Goal: Use online tool/utility

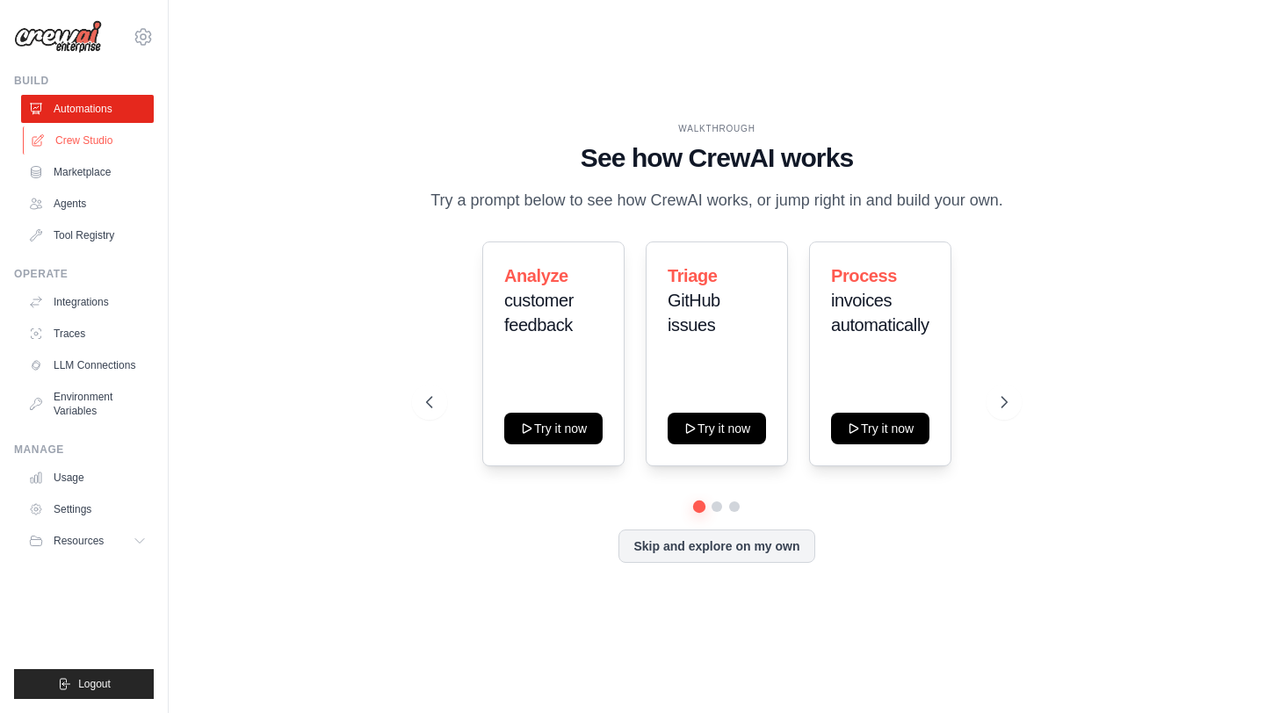
click at [75, 140] on link "Crew Studio" at bounding box center [89, 141] width 133 height 28
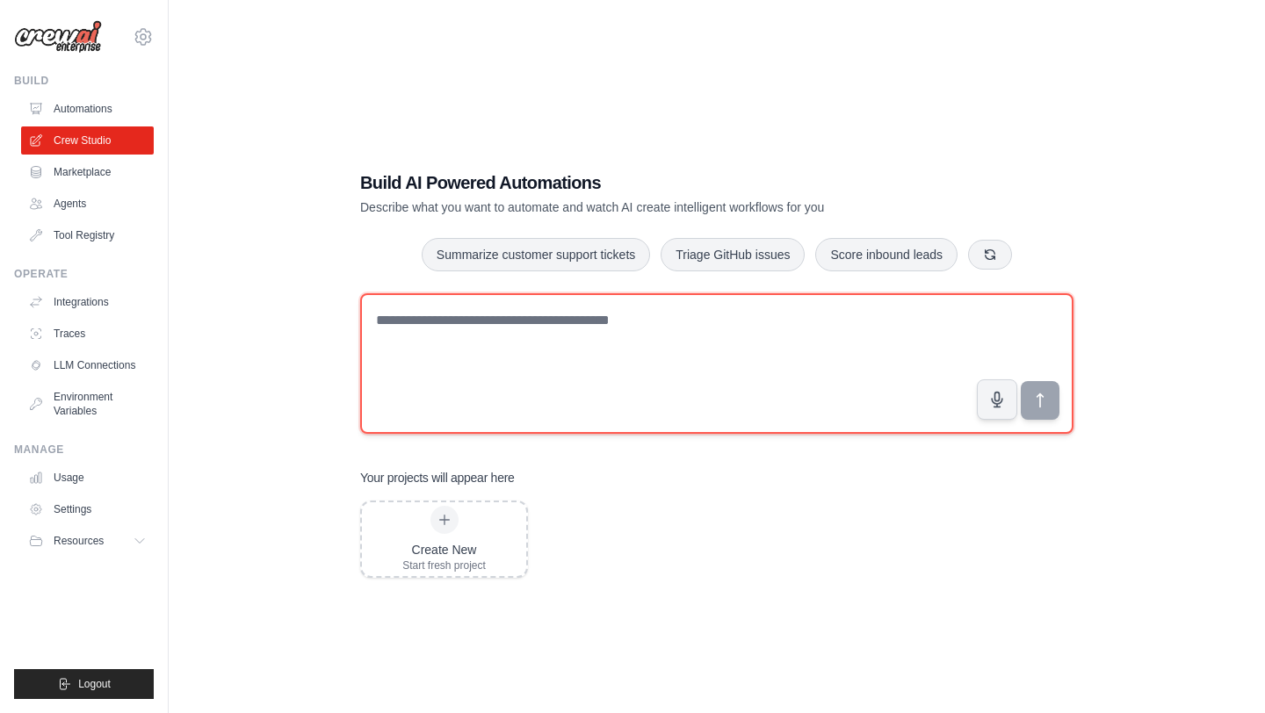
click at [473, 334] on textarea at bounding box center [716, 363] width 713 height 141
click at [578, 333] on textarea at bounding box center [716, 363] width 713 height 141
click at [592, 348] on textarea at bounding box center [716, 363] width 713 height 141
click at [593, 346] on textarea at bounding box center [716, 363] width 713 height 141
click at [605, 333] on textarea at bounding box center [716, 363] width 713 height 141
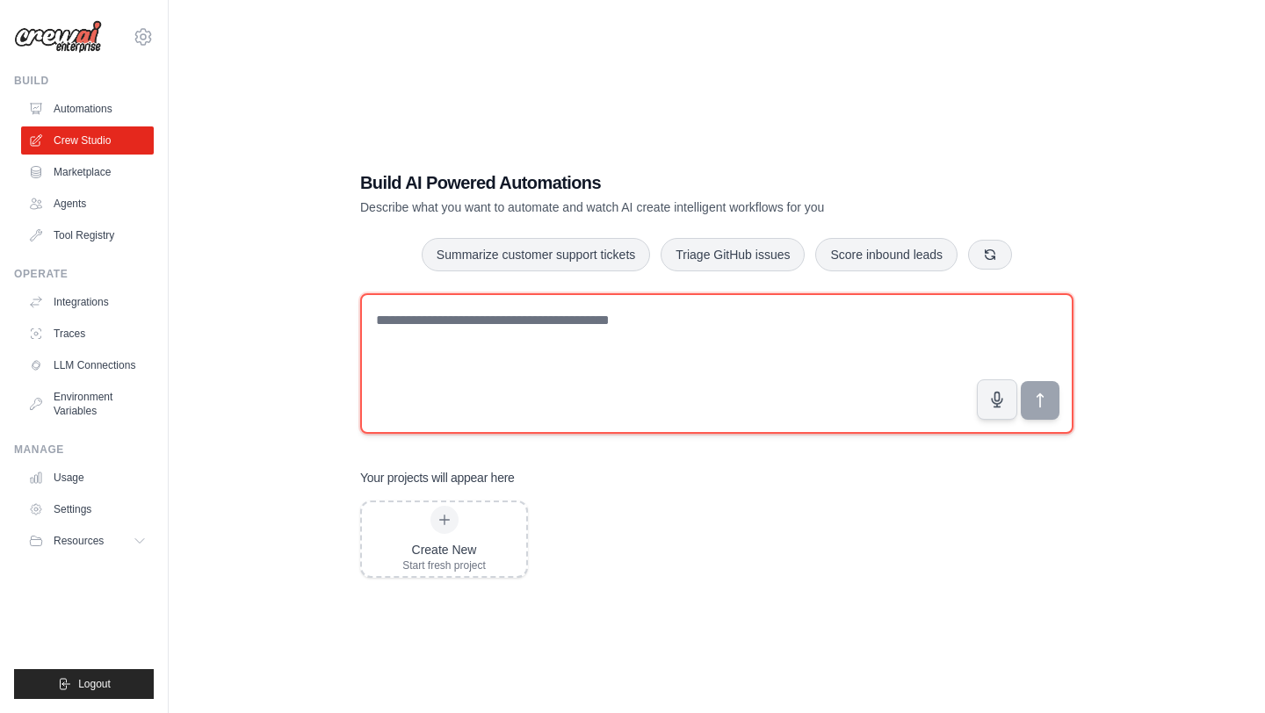
click at [605, 333] on textarea at bounding box center [716, 363] width 713 height 141
click at [599, 327] on textarea at bounding box center [716, 363] width 713 height 141
click at [552, 352] on textarea at bounding box center [716, 363] width 713 height 141
click at [795, 320] on textarea at bounding box center [716, 363] width 713 height 141
click at [569, 329] on textarea at bounding box center [716, 363] width 713 height 141
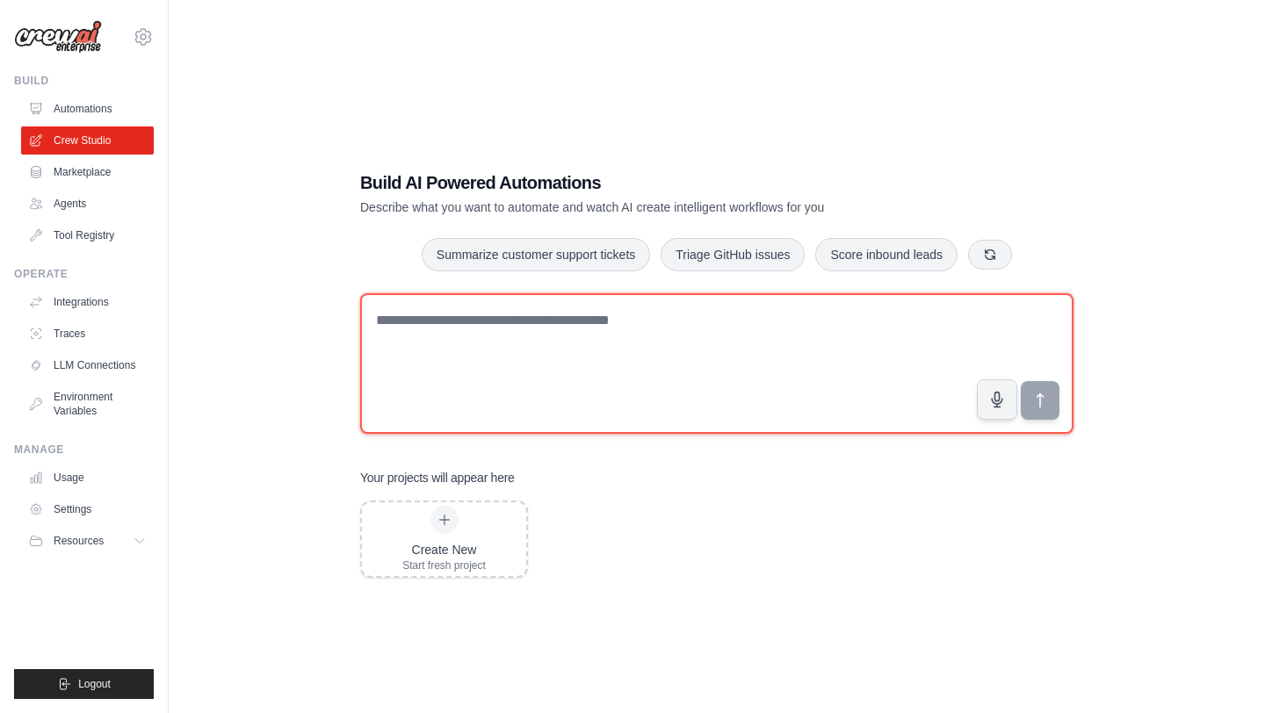
click at [832, 314] on textarea at bounding box center [716, 363] width 713 height 141
type textarea "*"
type textarea "**********"
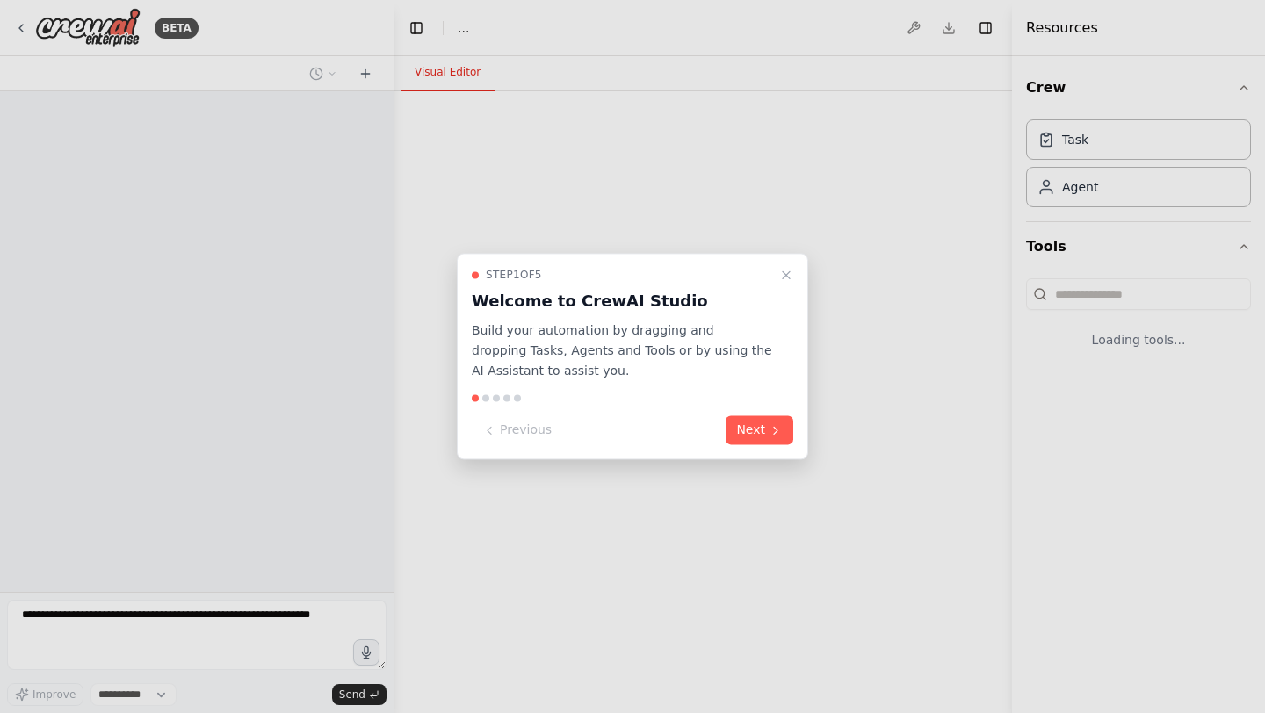
select select "****"
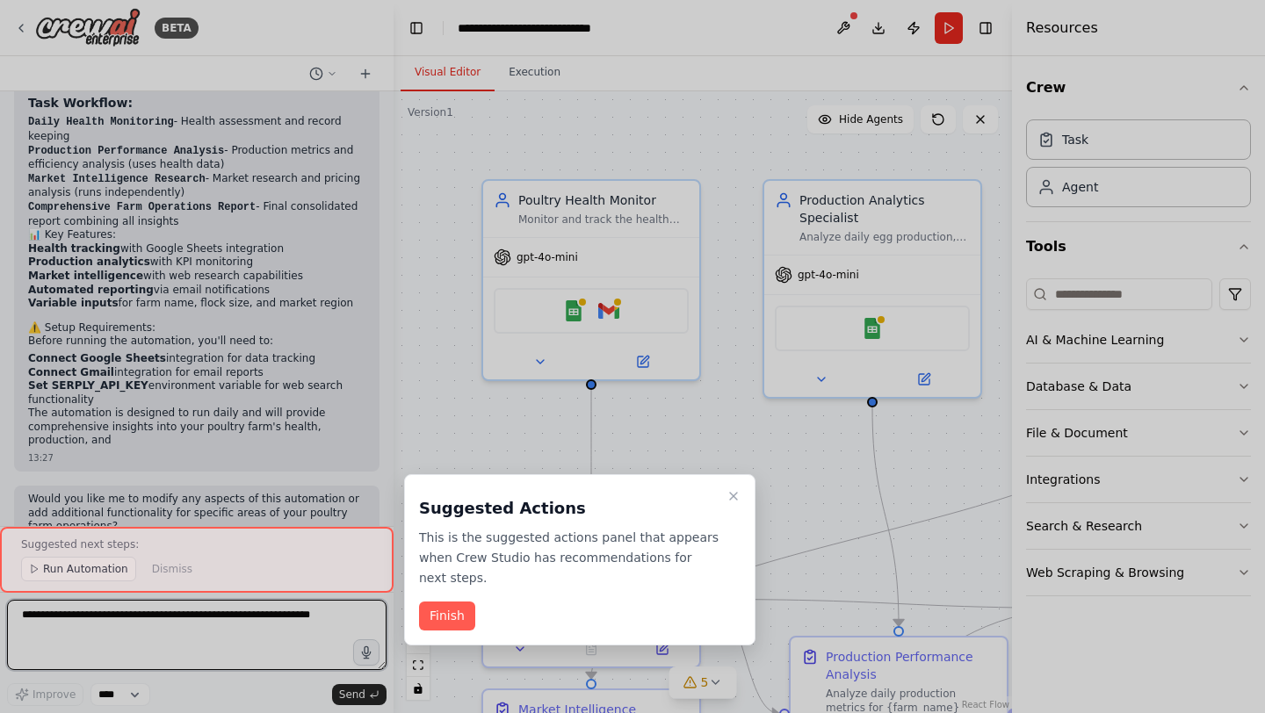
scroll to position [1685, 0]
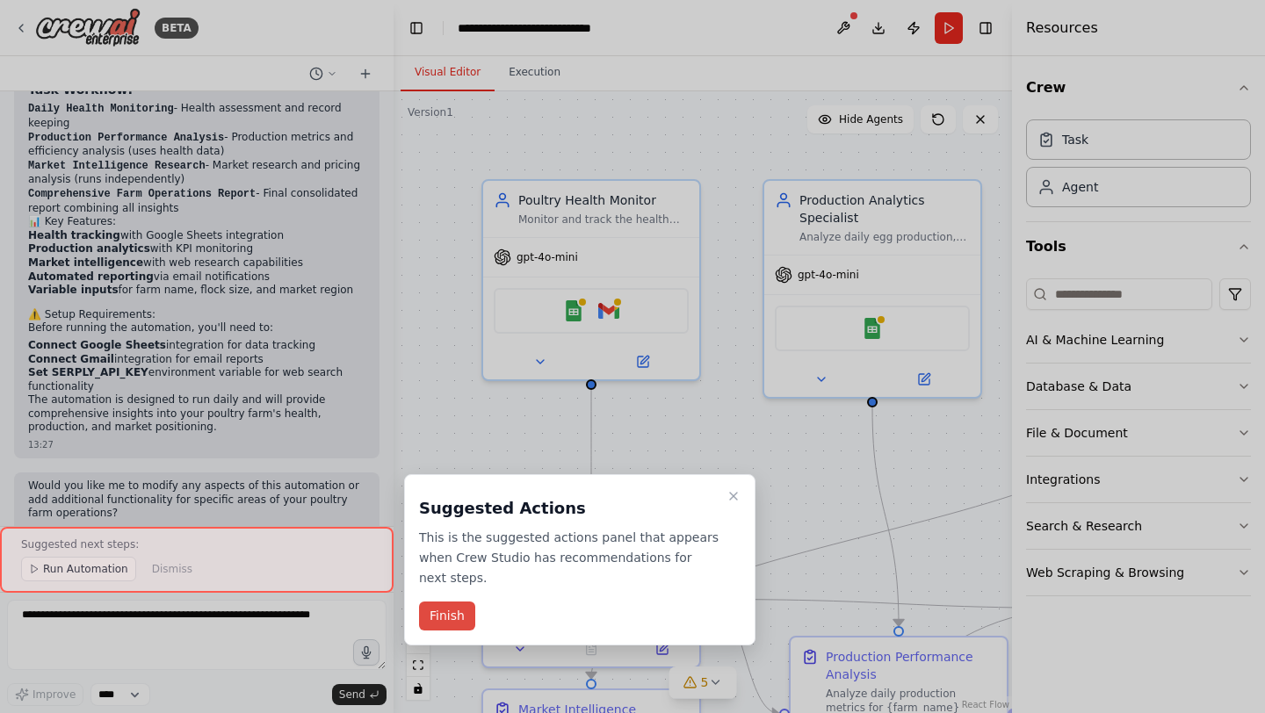
click at [429, 619] on button "Finish" at bounding box center [447, 616] width 56 height 29
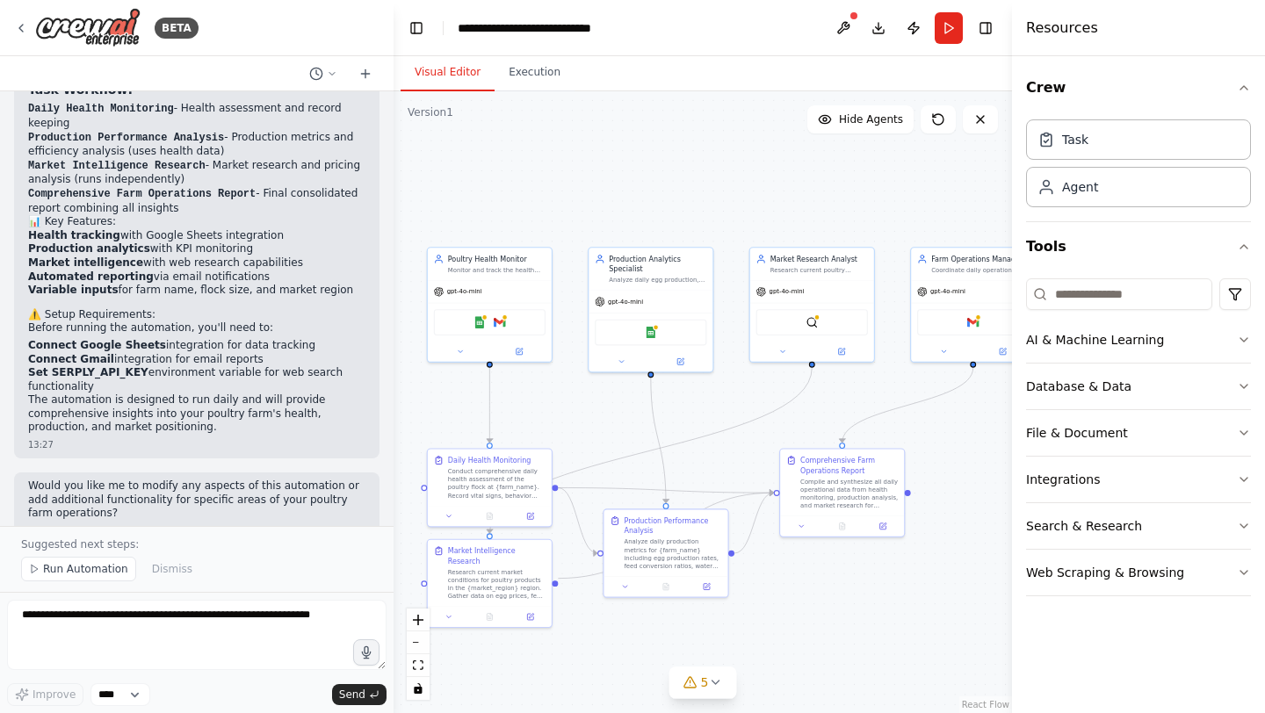
drag, startPoint x: 639, startPoint y: 232, endPoint x: 524, endPoint y: 183, distance: 125.2
click at [524, 183] on div ".deletable-edge-delete-btn { width: 20px; height: 20px; border: 0px solid #ffff…" at bounding box center [703, 402] width 619 height 622
